Goal: Task Accomplishment & Management: Manage account settings

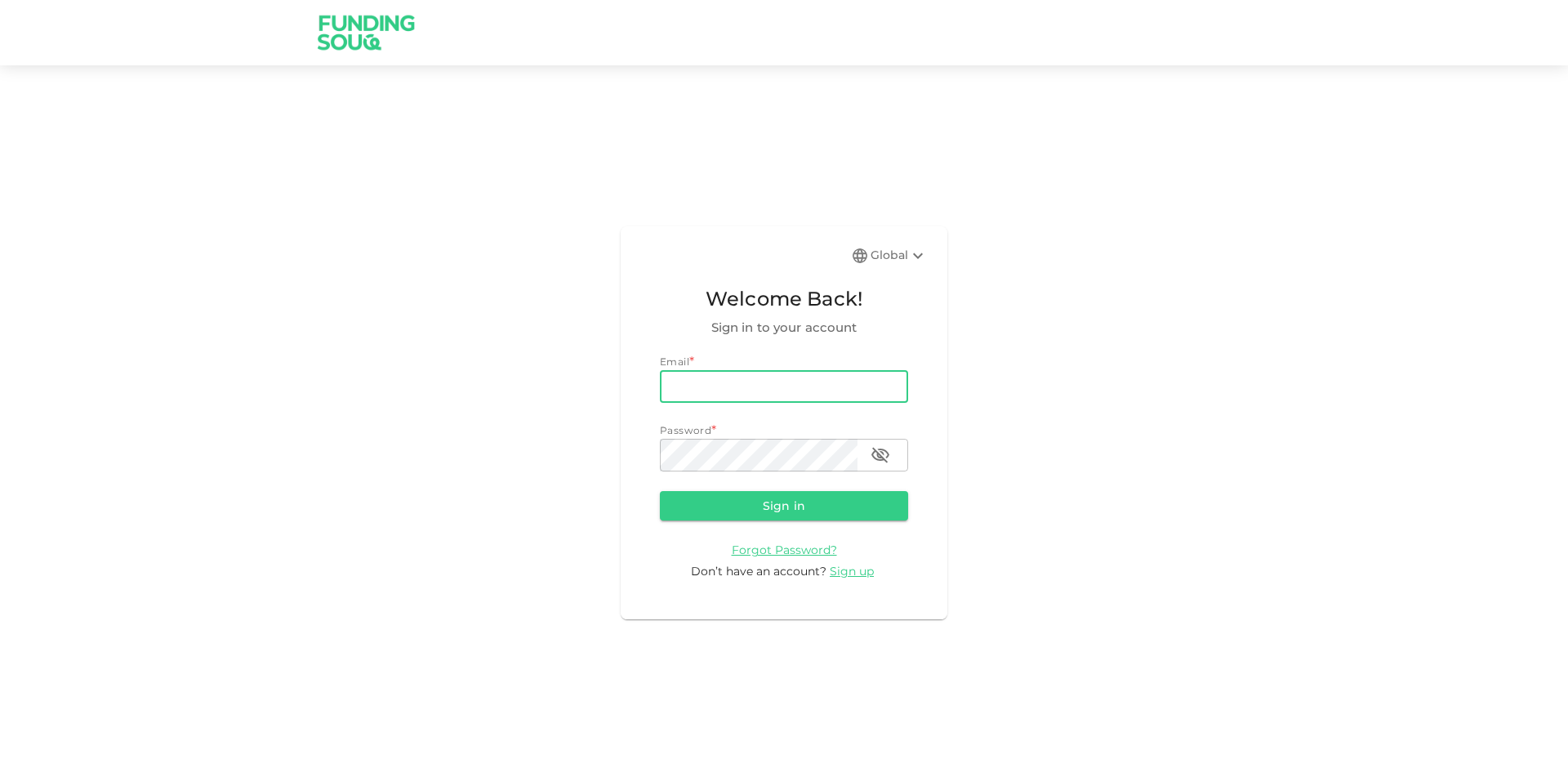
click at [776, 401] on input "email" at bounding box center [784, 387] width 248 height 33
type input "muhd.hasmul.555@gmail.com"
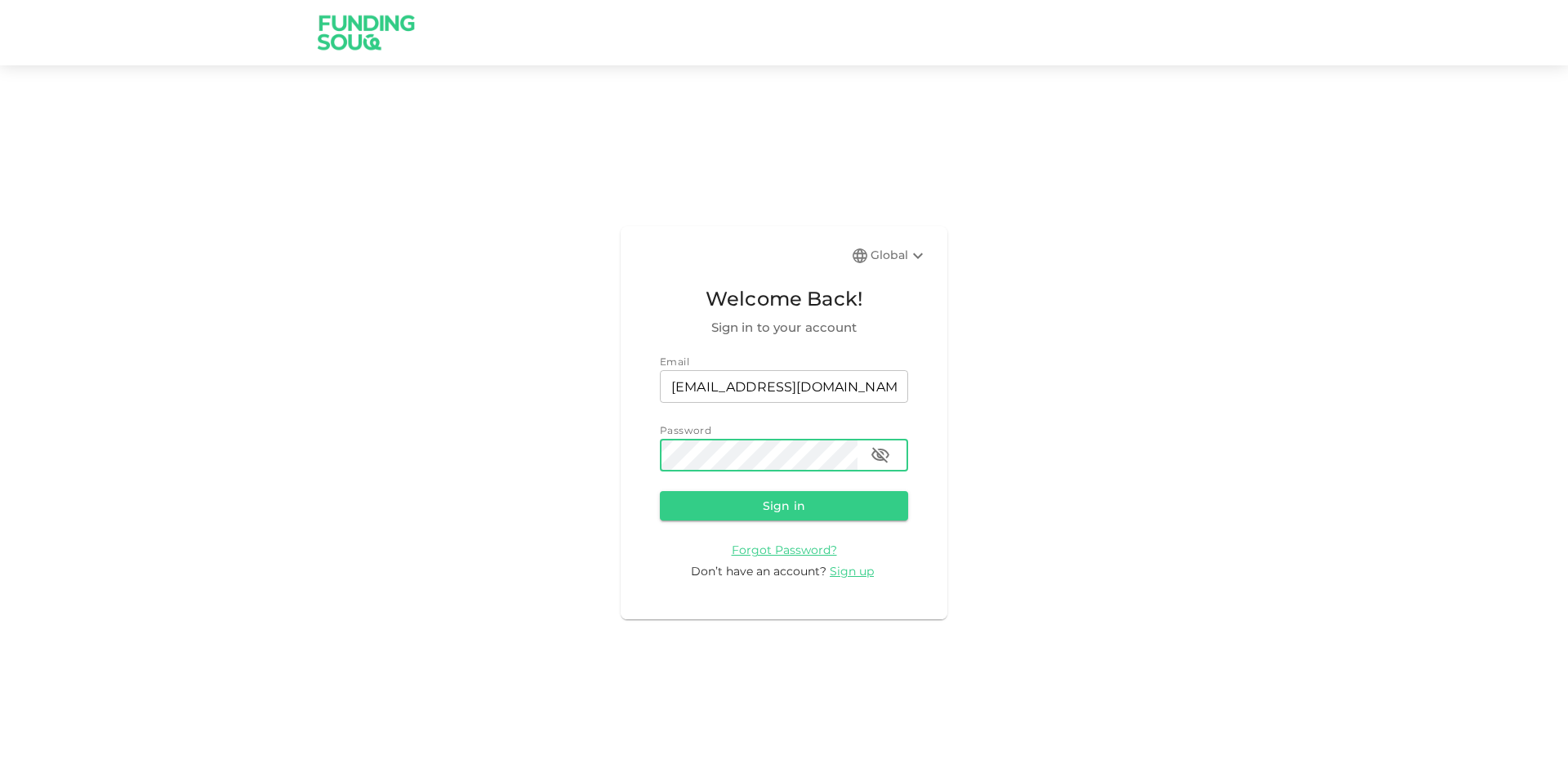
click at [875, 455] on icon "button" at bounding box center [880, 455] width 19 height 19
click at [790, 503] on button "Sign in" at bounding box center [784, 506] width 248 height 29
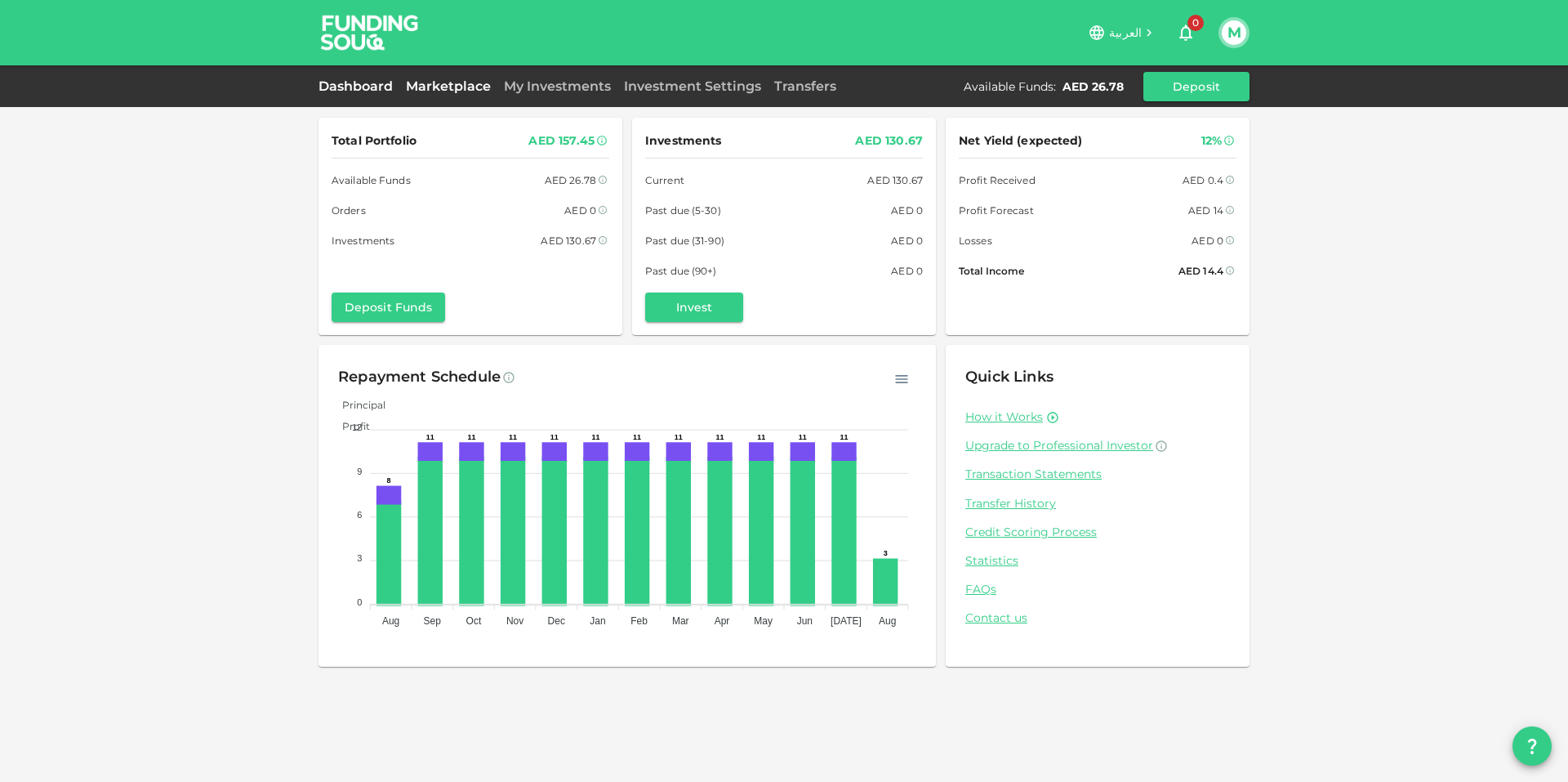
click at [475, 85] on link "Marketplace" at bounding box center [447, 86] width 98 height 15
